Goal: Task Accomplishment & Management: Manage account settings

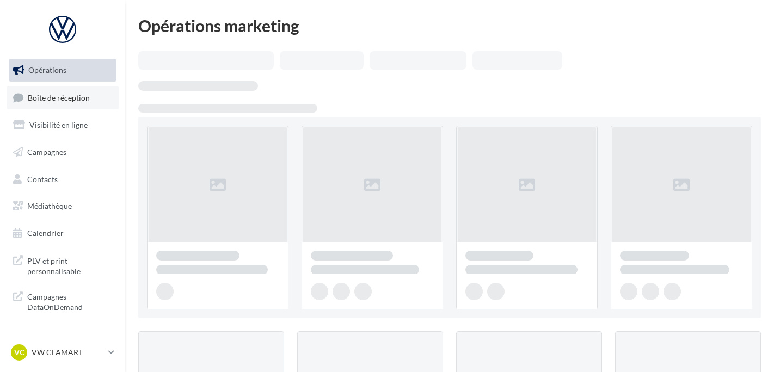
click at [27, 94] on link "Boîte de réception" at bounding box center [63, 97] width 112 height 23
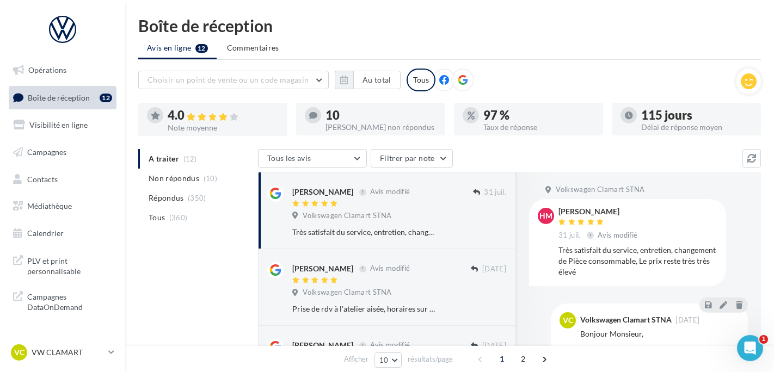
click at [61, 364] on div "VC VW CLAMART vw-cla-ale" at bounding box center [62, 357] width 125 height 30
click at [60, 354] on p "VW CLAMART" at bounding box center [68, 352] width 72 height 11
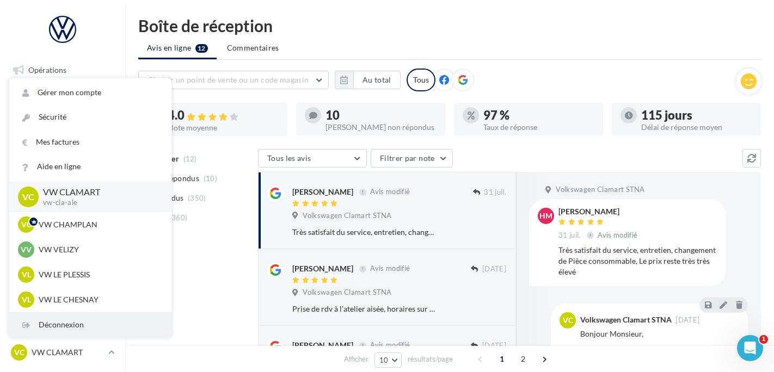
click at [67, 317] on div "Déconnexion" at bounding box center [90, 325] width 162 height 24
